Goal: Communication & Community: Answer question/provide support

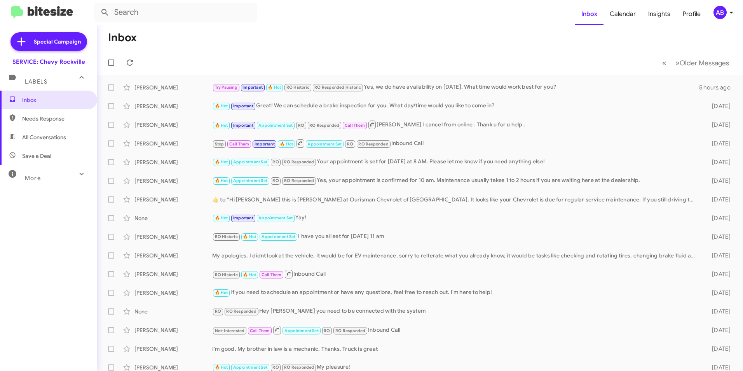
click at [542, 44] on mat-toolbar-row "Inbox" at bounding box center [420, 37] width 646 height 25
click at [42, 120] on span "Needs Response" at bounding box center [55, 119] width 66 height 8
type input "in:needs-response"
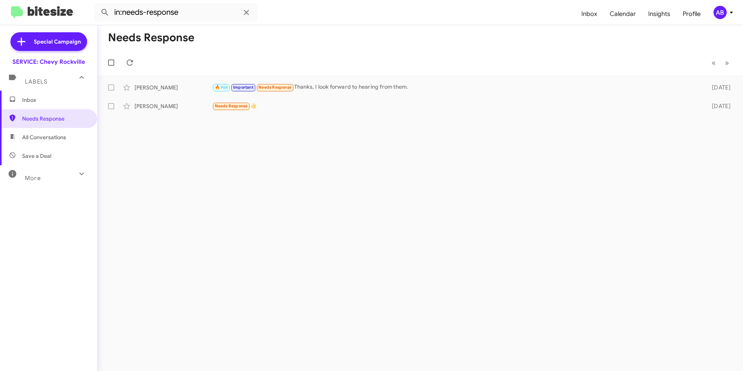
click at [406, 56] on mat-toolbar-row "« Previous » Next" at bounding box center [420, 62] width 646 height 25
